Goal: Task Accomplishment & Management: Manage account settings

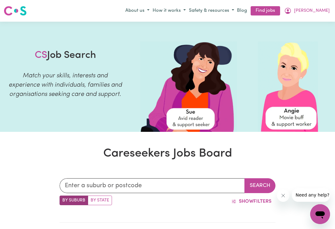
click at [322, 11] on span "[PERSON_NAME]" at bounding box center [312, 10] width 36 height 7
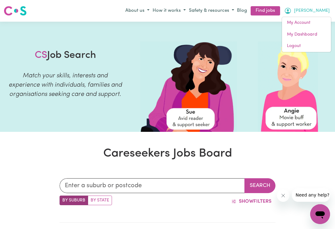
click at [302, 23] on link "My Account" at bounding box center [306, 23] width 49 height 12
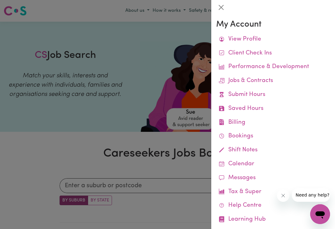
click at [256, 122] on link "Billing Job Reports Remittances Platform Fee Invoices" at bounding box center [273, 123] width 114 height 14
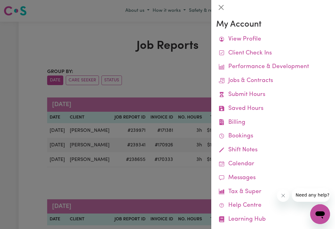
click at [39, 159] on div at bounding box center [167, 114] width 335 height 229
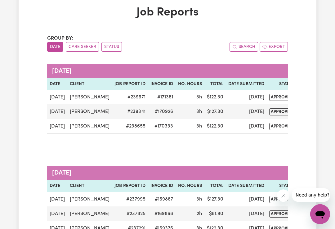
scroll to position [33, 0]
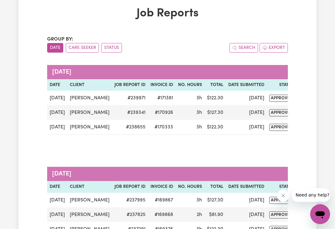
click at [281, 130] on span "approved" at bounding box center [281, 127] width 25 height 7
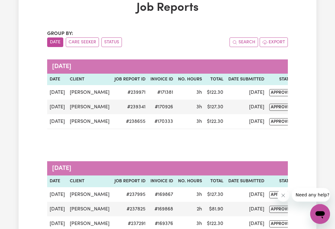
scroll to position [39, 0]
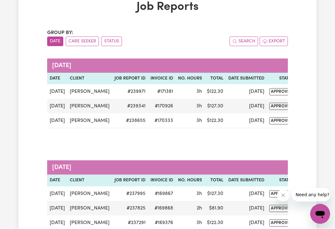
click at [148, 120] on td "#170333" at bounding box center [162, 121] width 28 height 15
click at [279, 121] on span "approved" at bounding box center [281, 121] width 25 height 7
click at [265, 144] on div "[DATE] Date Client Job Report ID Invoice ID No. Hours Total Date Submitted Stat…" at bounding box center [167, 97] width 240 height 102
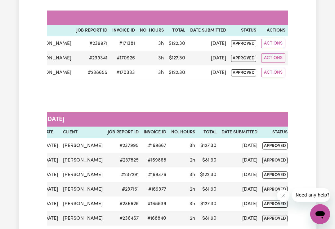
scroll to position [0, 38]
click at [246, 73] on span "approved" at bounding box center [243, 72] width 25 height 7
click at [279, 72] on button "Actions" at bounding box center [273, 73] width 24 height 10
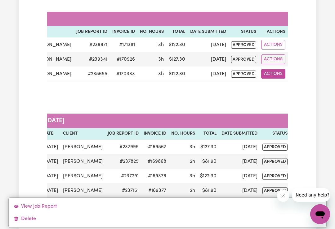
scroll to position [84, 0]
